Goal: Task Accomplishment & Management: Manage account settings

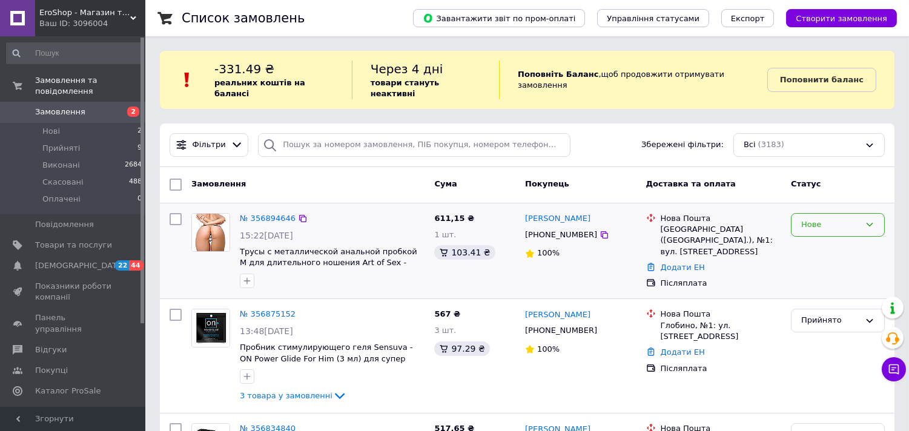
click at [819, 219] on div "Нове" at bounding box center [830, 225] width 59 height 13
click at [817, 283] on li "Скасовано" at bounding box center [837, 294] width 93 height 22
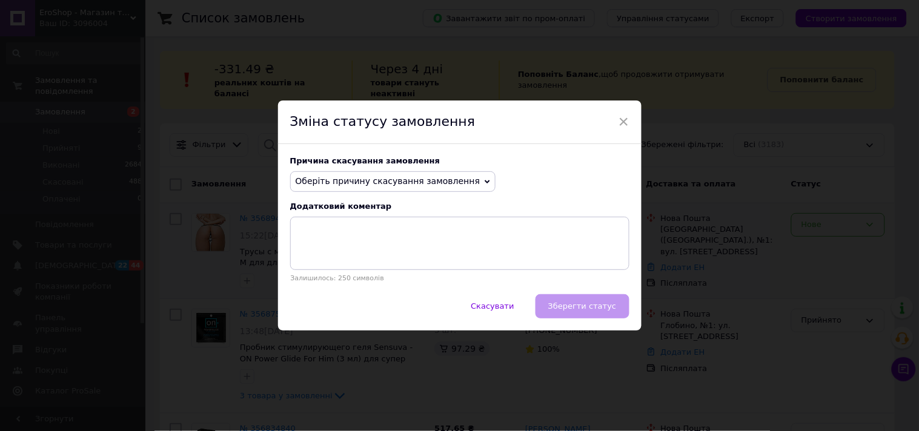
click at [348, 180] on span "Оберіть причину скасування замовлення" at bounding box center [387, 181] width 185 height 10
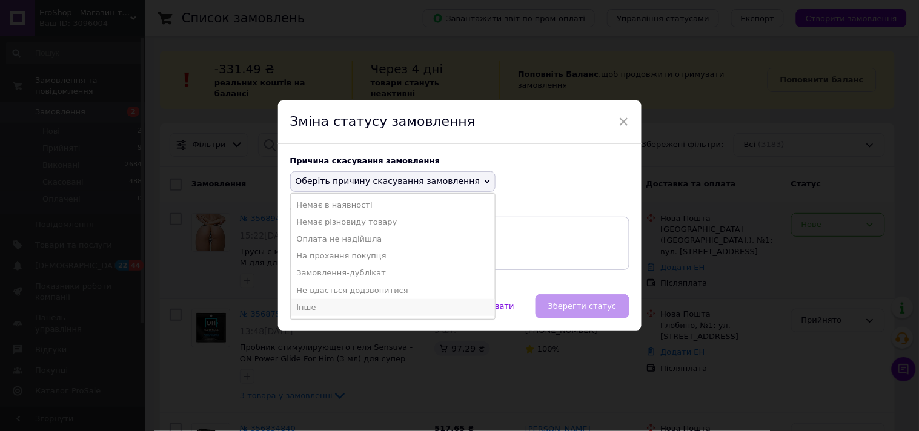
click at [325, 311] on li "Інше" at bounding box center [393, 307] width 205 height 17
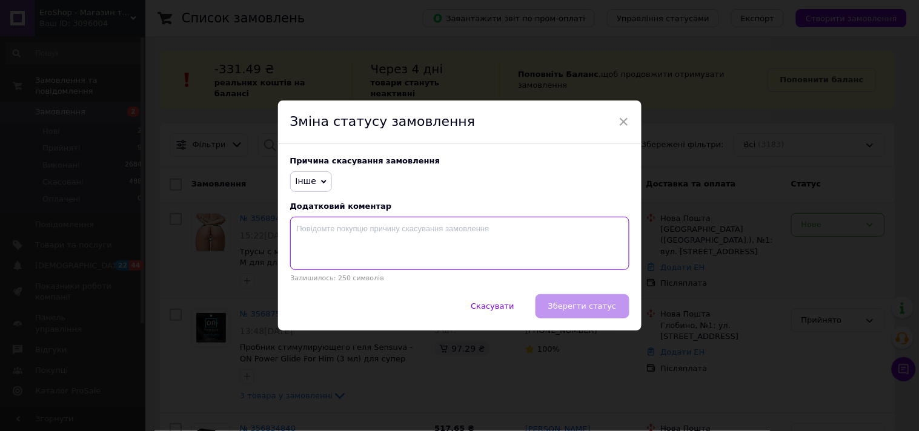
click at [331, 242] on textarea at bounding box center [459, 243] width 339 height 53
type textarea "Фейкове замовлення"
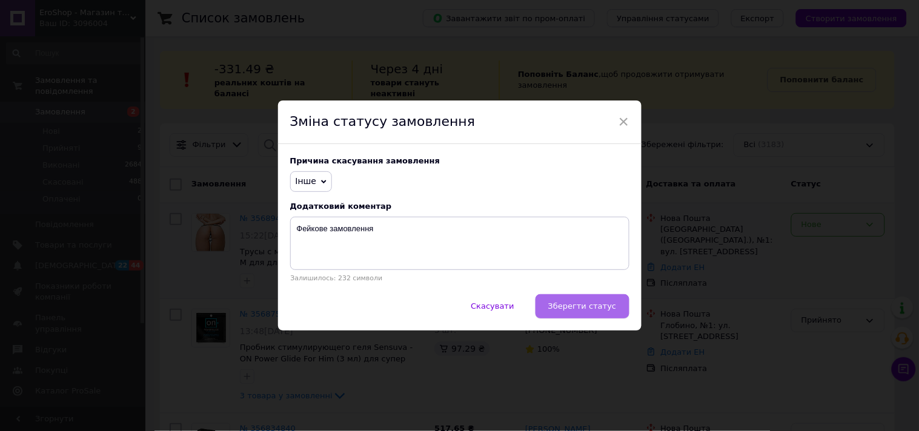
click at [570, 308] on span "Зберегти статус" at bounding box center [582, 306] width 68 height 9
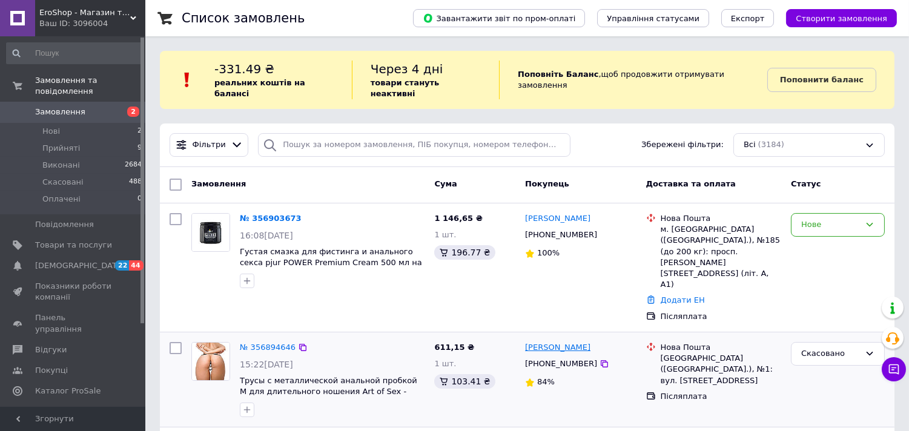
click at [551, 342] on link "[PERSON_NAME]" at bounding box center [557, 348] width 65 height 12
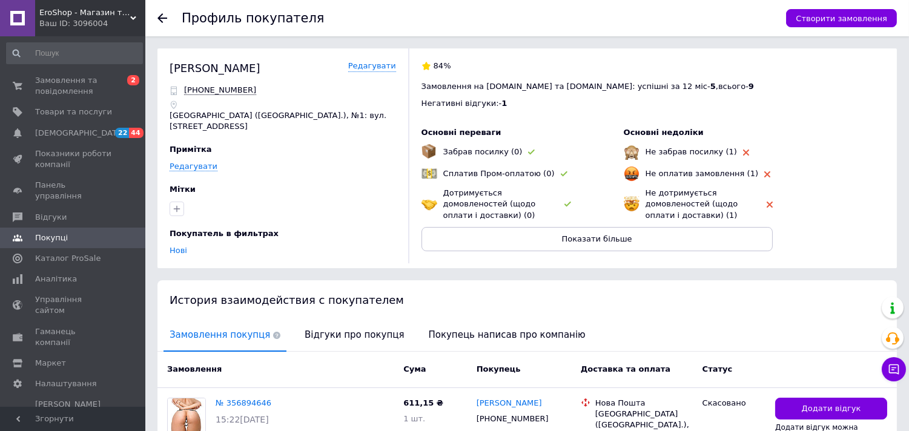
click at [165, 18] on use at bounding box center [162, 18] width 10 height 10
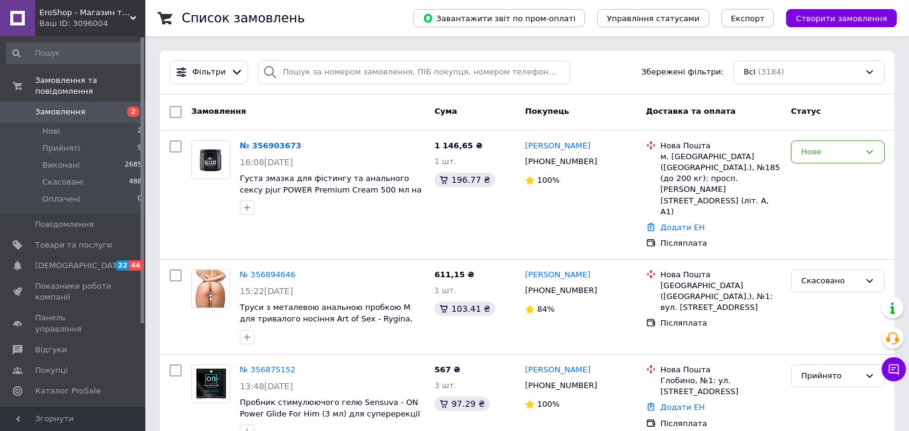
click at [258, 84] on div at bounding box center [270, 73] width 24 height 24
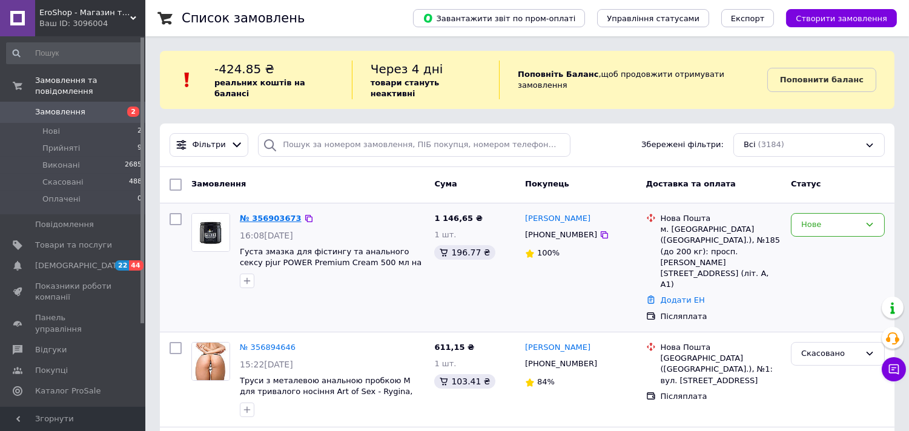
click at [256, 214] on link "№ 356903673" at bounding box center [271, 218] width 62 height 9
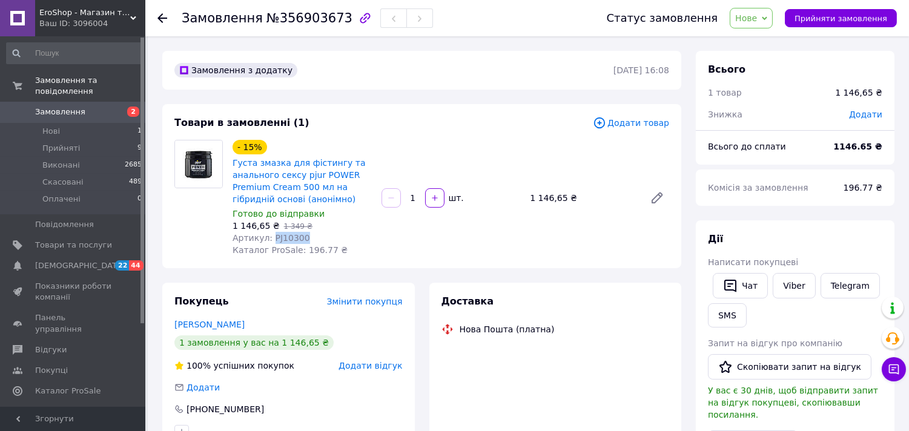
drag, startPoint x: 303, startPoint y: 238, endPoint x: 268, endPoint y: 241, distance: 35.3
click at [268, 241] on div "Артикул: PJ10300" at bounding box center [302, 238] width 139 height 12
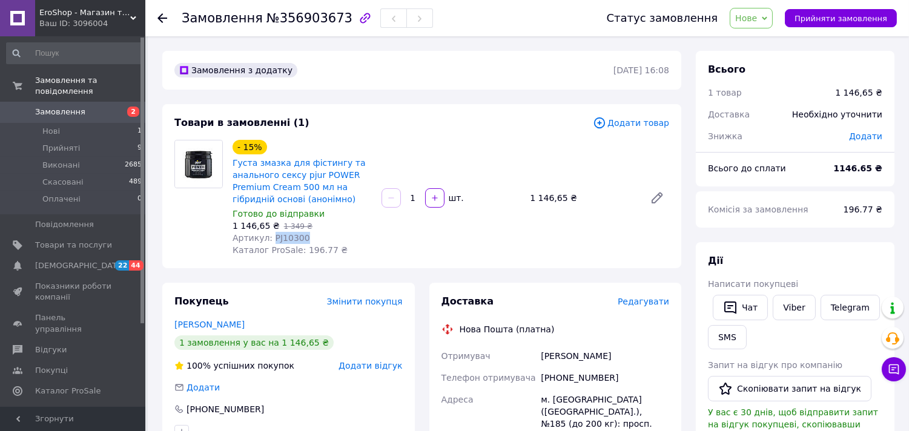
copy span "PJ10300"
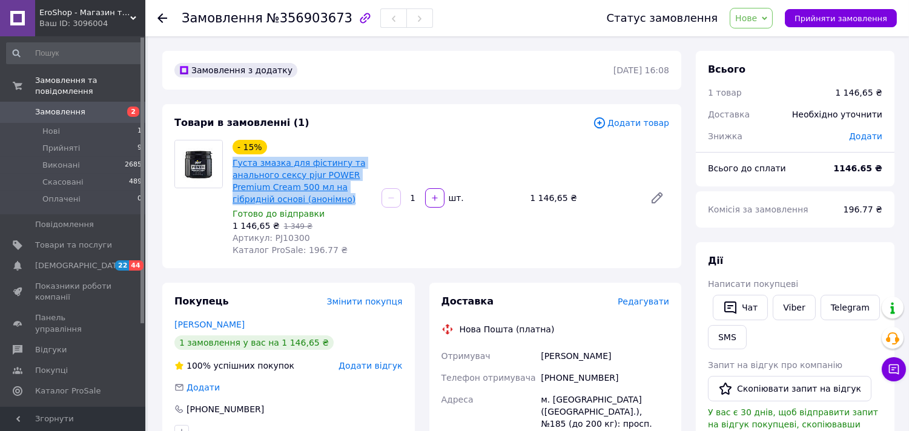
drag, startPoint x: 346, startPoint y: 196, endPoint x: 232, endPoint y: 162, distance: 118.6
click at [233, 162] on span "Густа змазка для фістингу та анального сексу pjur POWER Premium Cream 500 мл на…" at bounding box center [302, 181] width 139 height 48
copy link "Густа змазка для фістингу та анального сексу pjur POWER Premium Cream 500 мл на…"
click at [793, 310] on link "Viber" at bounding box center [794, 307] width 42 height 25
click at [160, 15] on use at bounding box center [162, 18] width 10 height 10
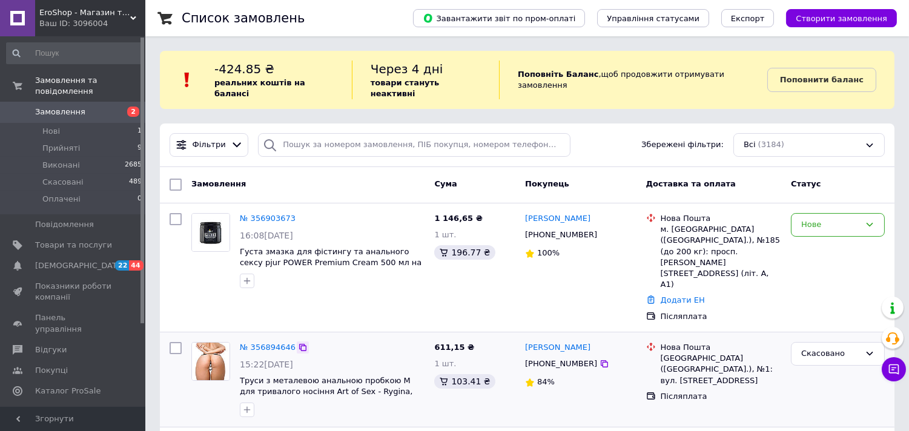
click at [299, 344] on icon at bounding box center [302, 347] width 7 height 7
click at [298, 343] on icon at bounding box center [303, 348] width 10 height 10
click at [824, 219] on div "Нове" at bounding box center [830, 225] width 59 height 13
click at [816, 241] on li "Прийнято" at bounding box center [837, 250] width 93 height 22
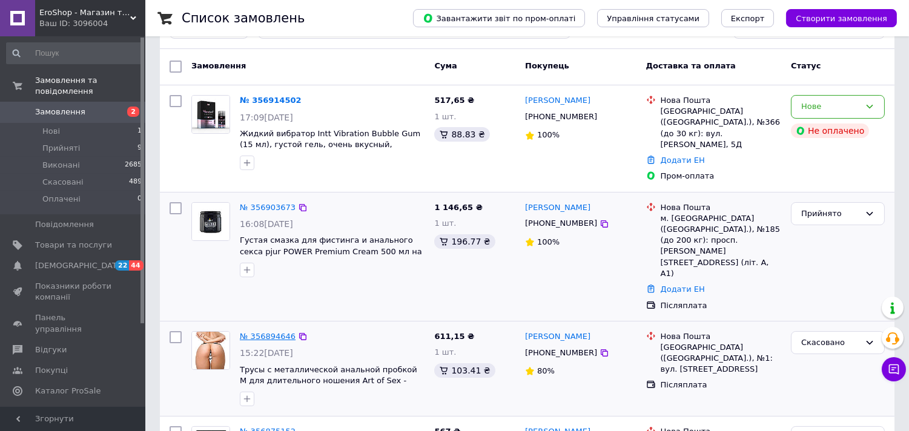
scroll to position [134, 0]
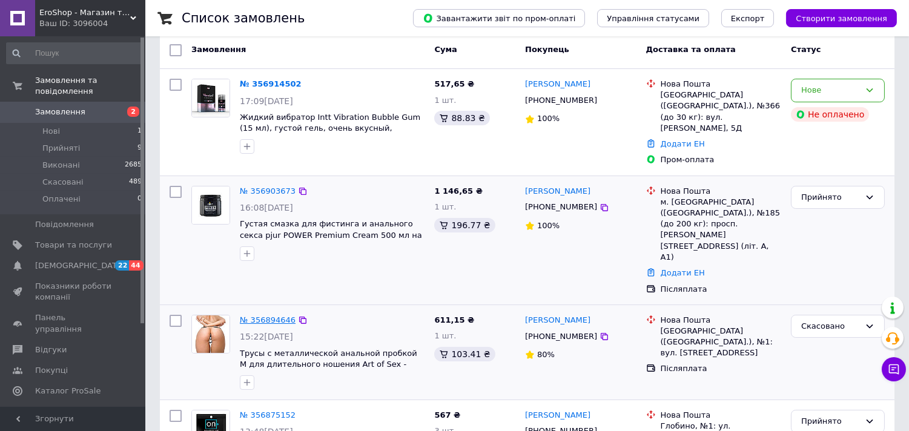
click at [268, 315] on link "№ 356894646" at bounding box center [268, 319] width 56 height 9
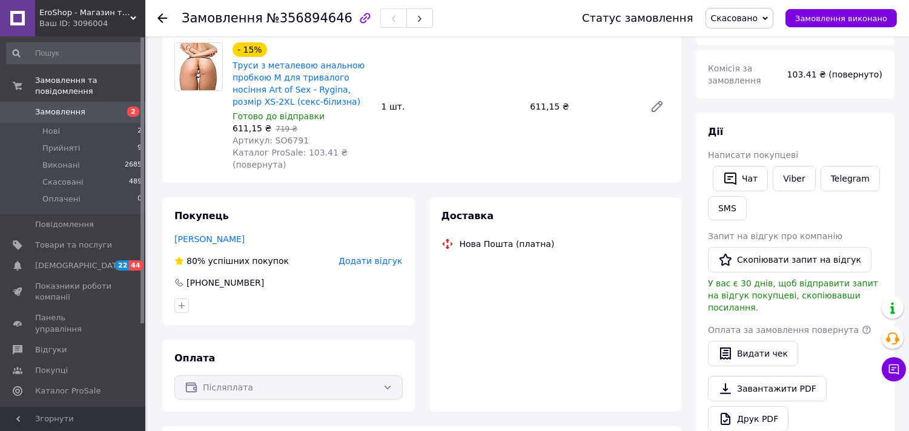
scroll to position [134, 0]
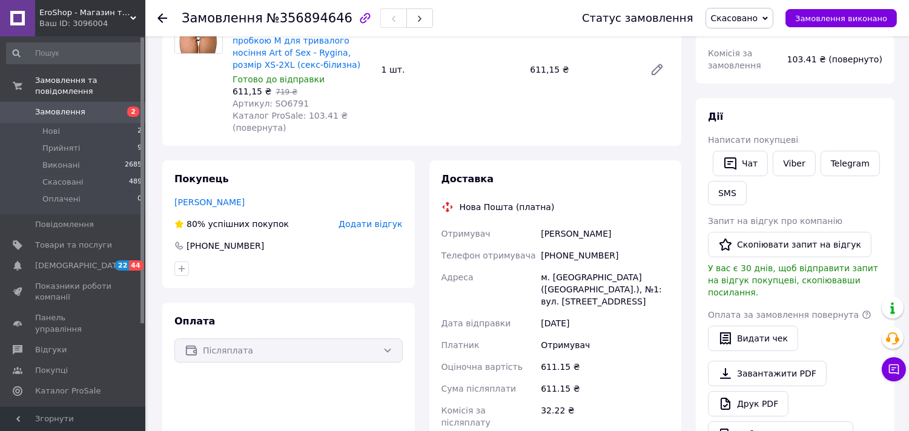
click at [160, 19] on icon at bounding box center [162, 18] width 10 height 10
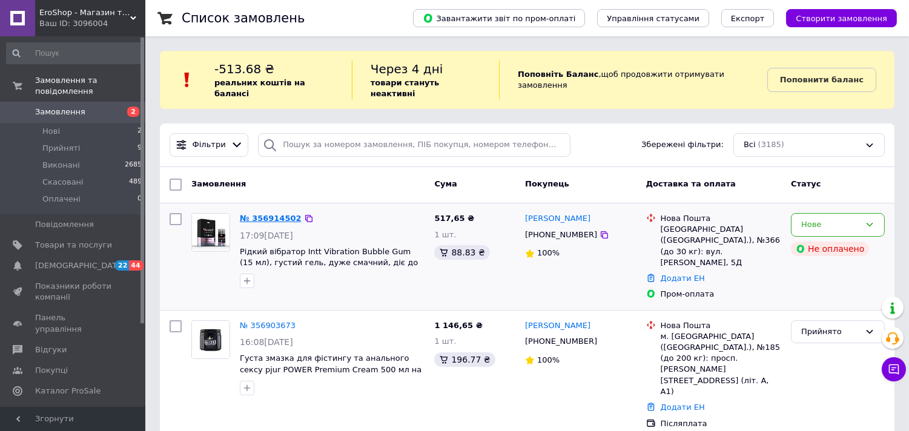
click at [258, 214] on link "№ 356914502" at bounding box center [271, 218] width 62 height 9
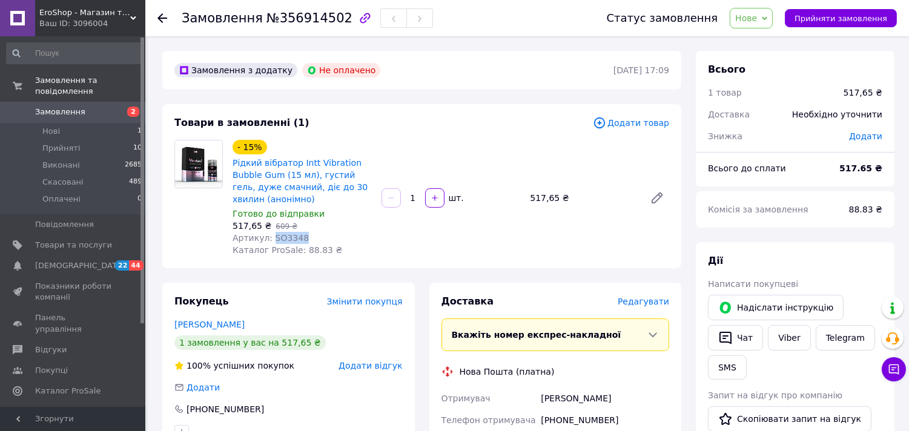
drag, startPoint x: 300, startPoint y: 234, endPoint x: 269, endPoint y: 234, distance: 30.9
click at [269, 234] on div "Артикул: SO3348" at bounding box center [302, 238] width 139 height 12
click at [160, 19] on icon at bounding box center [162, 18] width 10 height 10
